Goal: Task Accomplishment & Management: Use online tool/utility

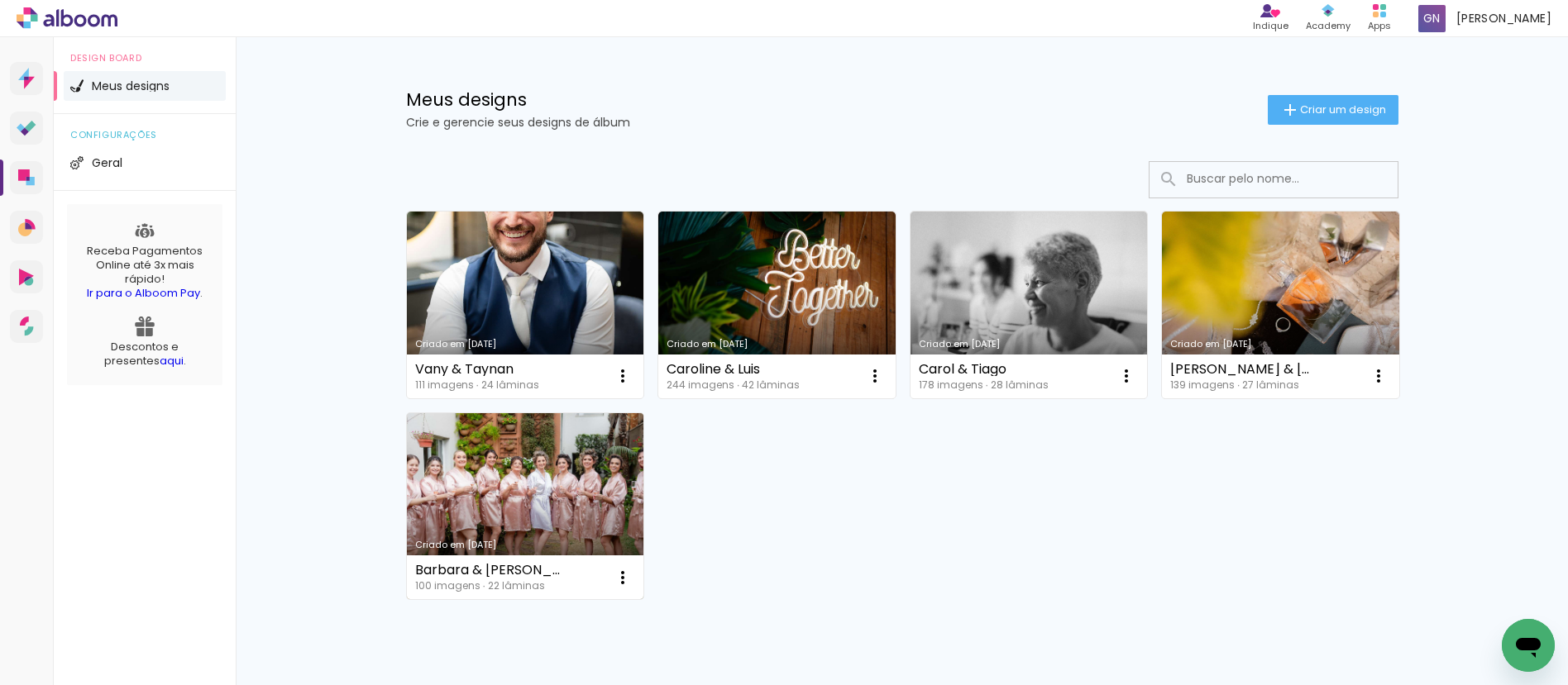
click at [523, 468] on link "Criado em [DATE]" at bounding box center [526, 507] width 237 height 187
click at [509, 431] on link "Criado em [DATE]" at bounding box center [526, 507] width 237 height 187
